Goal: Task Accomplishment & Management: Use online tool/utility

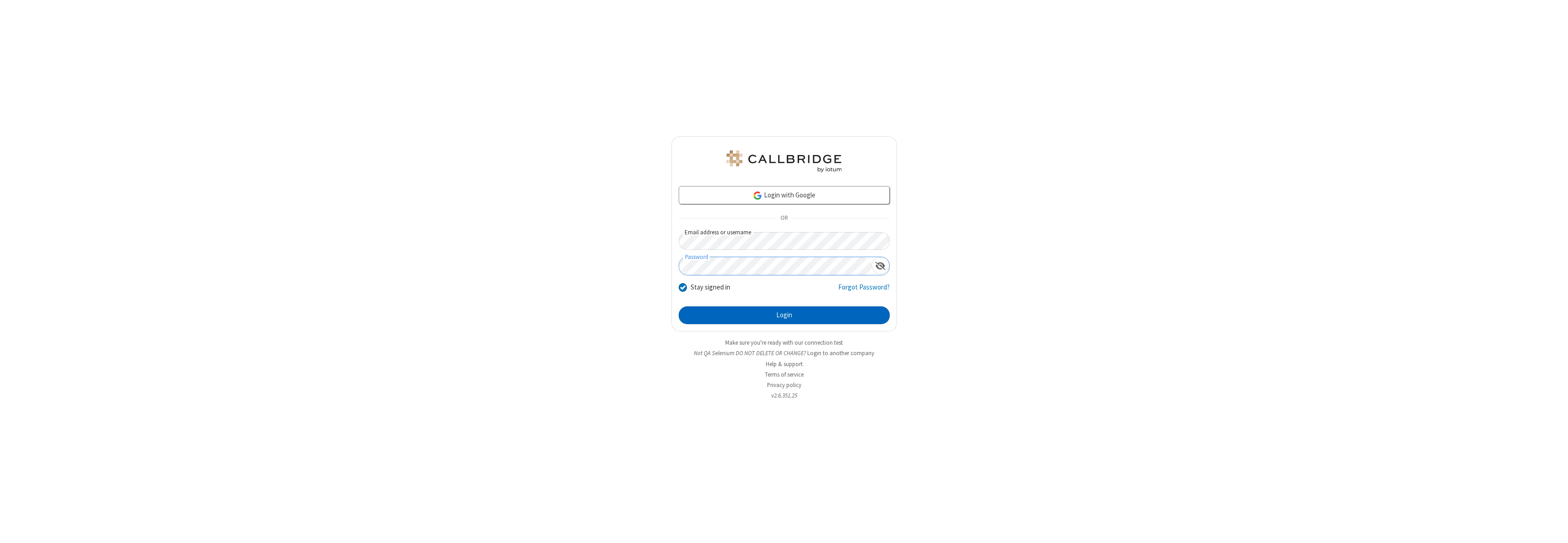
click at [784, 315] on button "Login" at bounding box center [784, 315] width 211 height 18
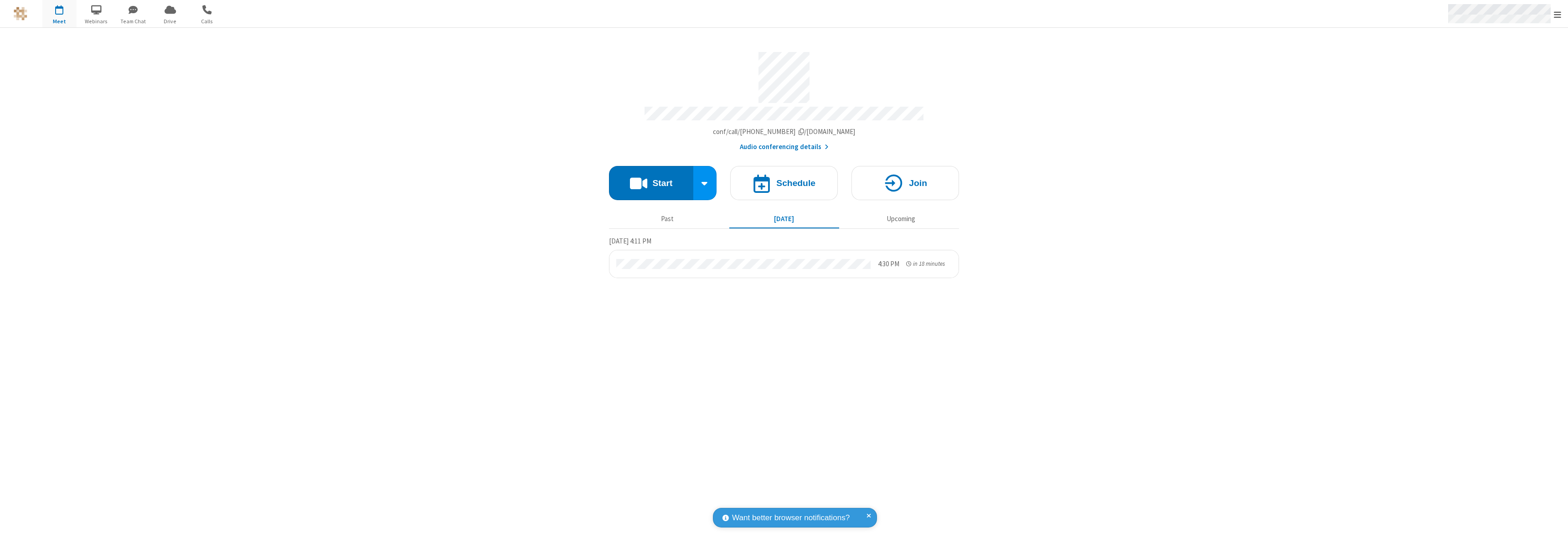
click at [1558, 14] on span "Open menu" at bounding box center [1558, 14] width 7 height 9
click at [170, 21] on span "Drive" at bounding box center [170, 21] width 34 height 8
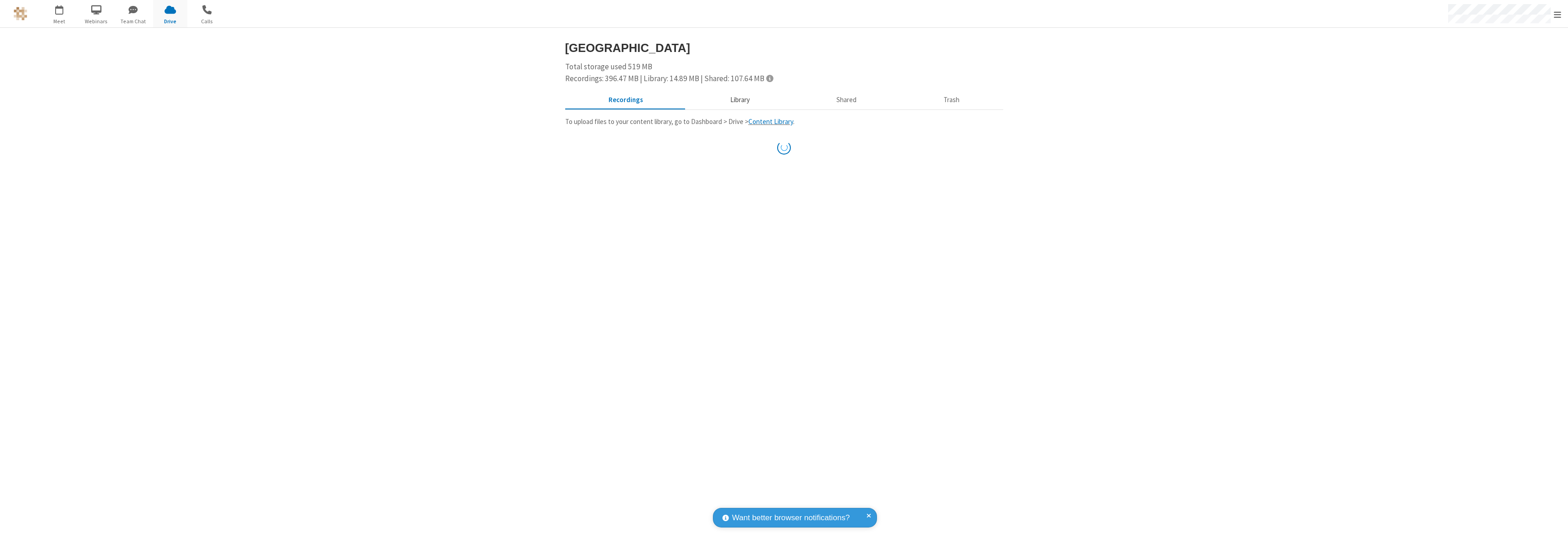
click at [738, 100] on button "Library" at bounding box center [740, 100] width 107 height 17
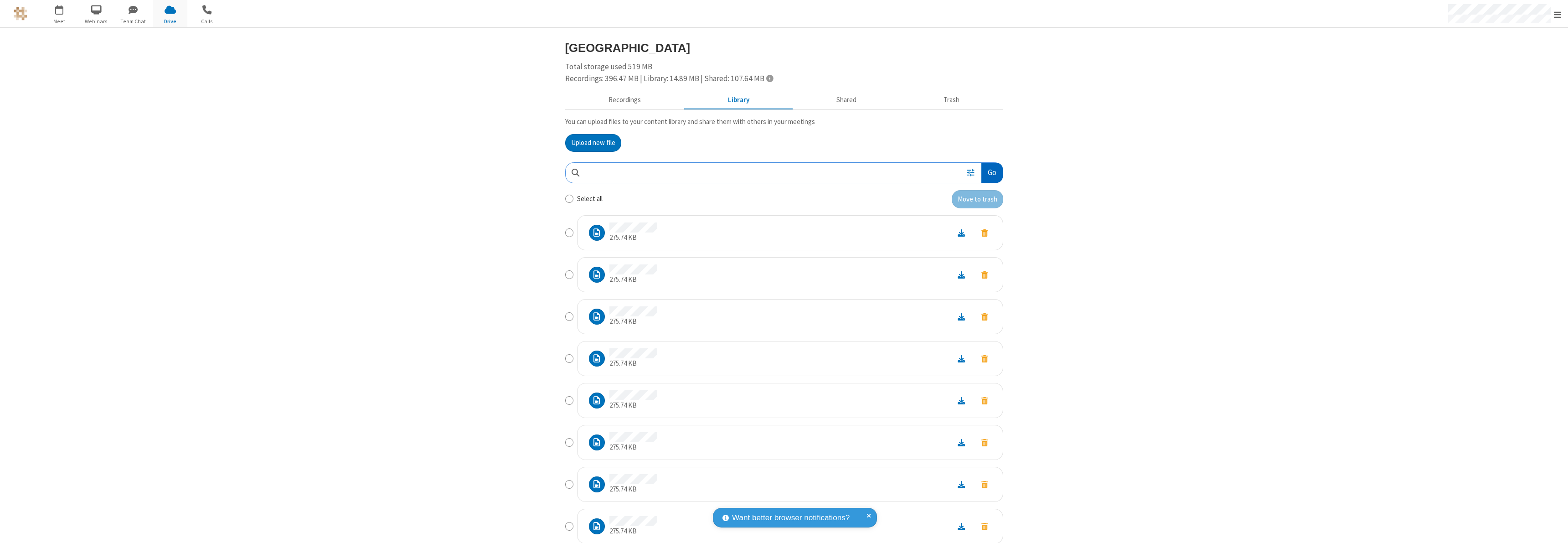
click at [988, 172] on button "Go" at bounding box center [992, 173] width 21 height 21
click at [589, 142] on button "Upload new file" at bounding box center [593, 143] width 56 height 18
